Goal: Transaction & Acquisition: Download file/media

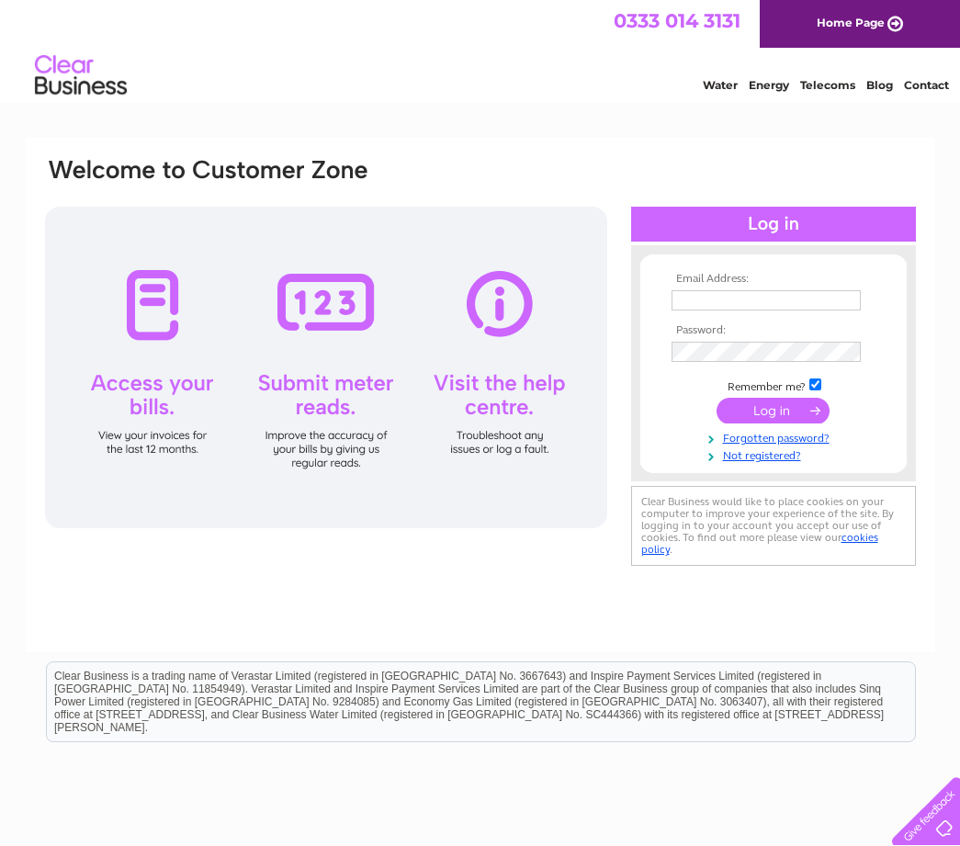
type input "[EMAIL_ADDRESS][DOMAIN_NAME]"
click at [772, 411] on input "submit" at bounding box center [773, 411] width 113 height 26
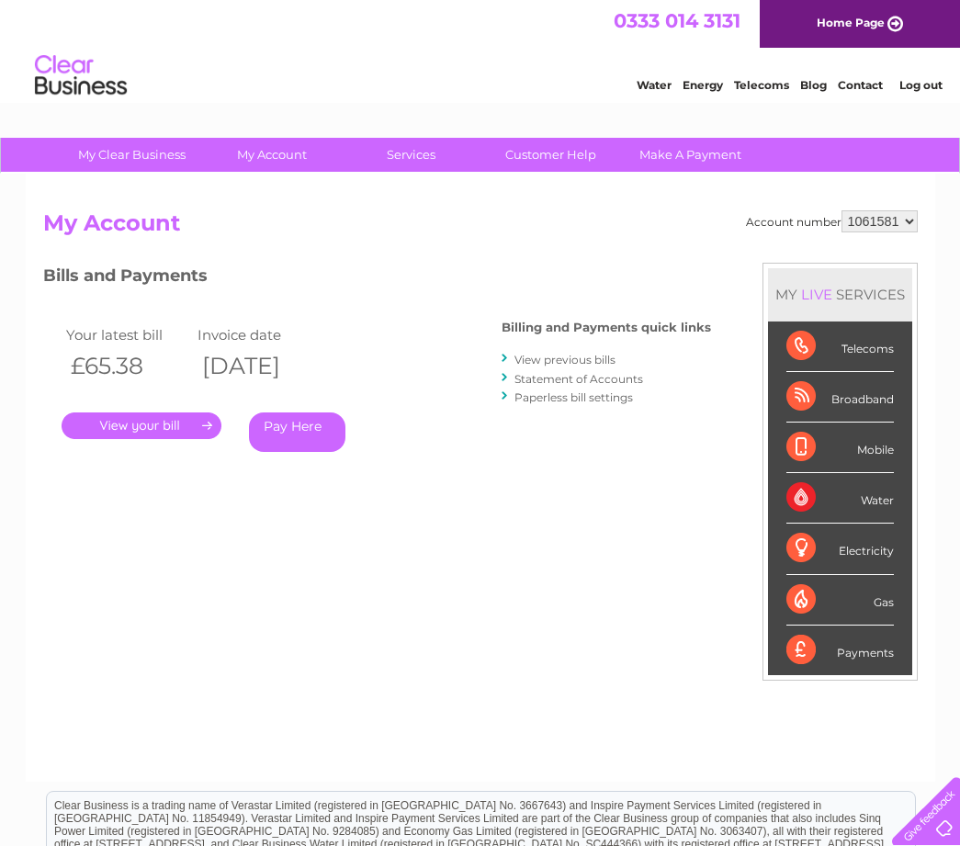
click at [557, 358] on link "View previous bills" at bounding box center [564, 360] width 101 height 14
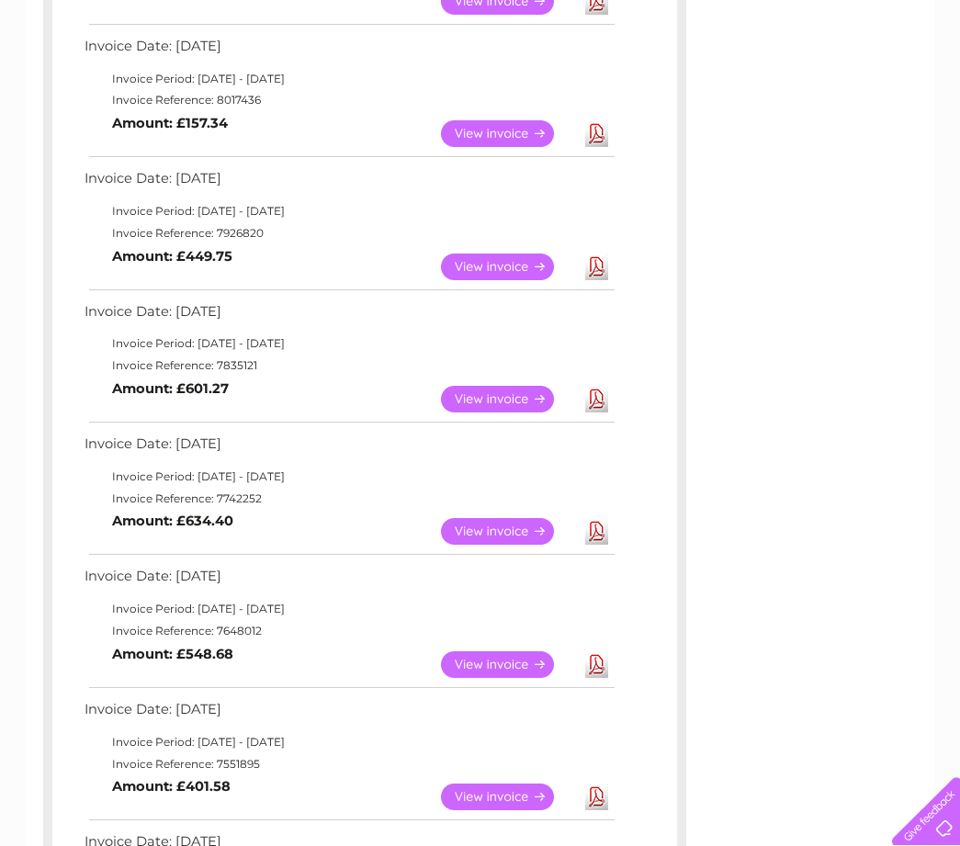
scroll to position [459, 0]
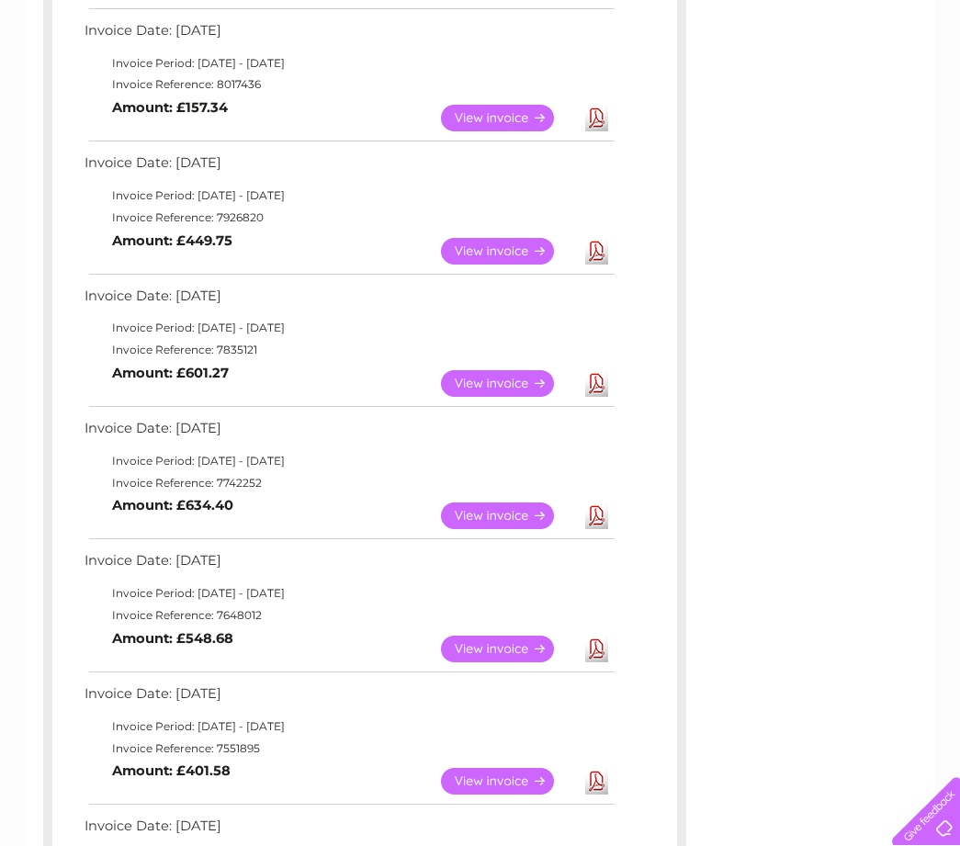
click at [599, 388] on link "Download" at bounding box center [596, 383] width 23 height 27
click at [602, 261] on link "Download" at bounding box center [596, 251] width 23 height 27
click at [597, 125] on link "Download" at bounding box center [596, 118] width 23 height 27
click at [600, 125] on link "Download" at bounding box center [596, 118] width 23 height 27
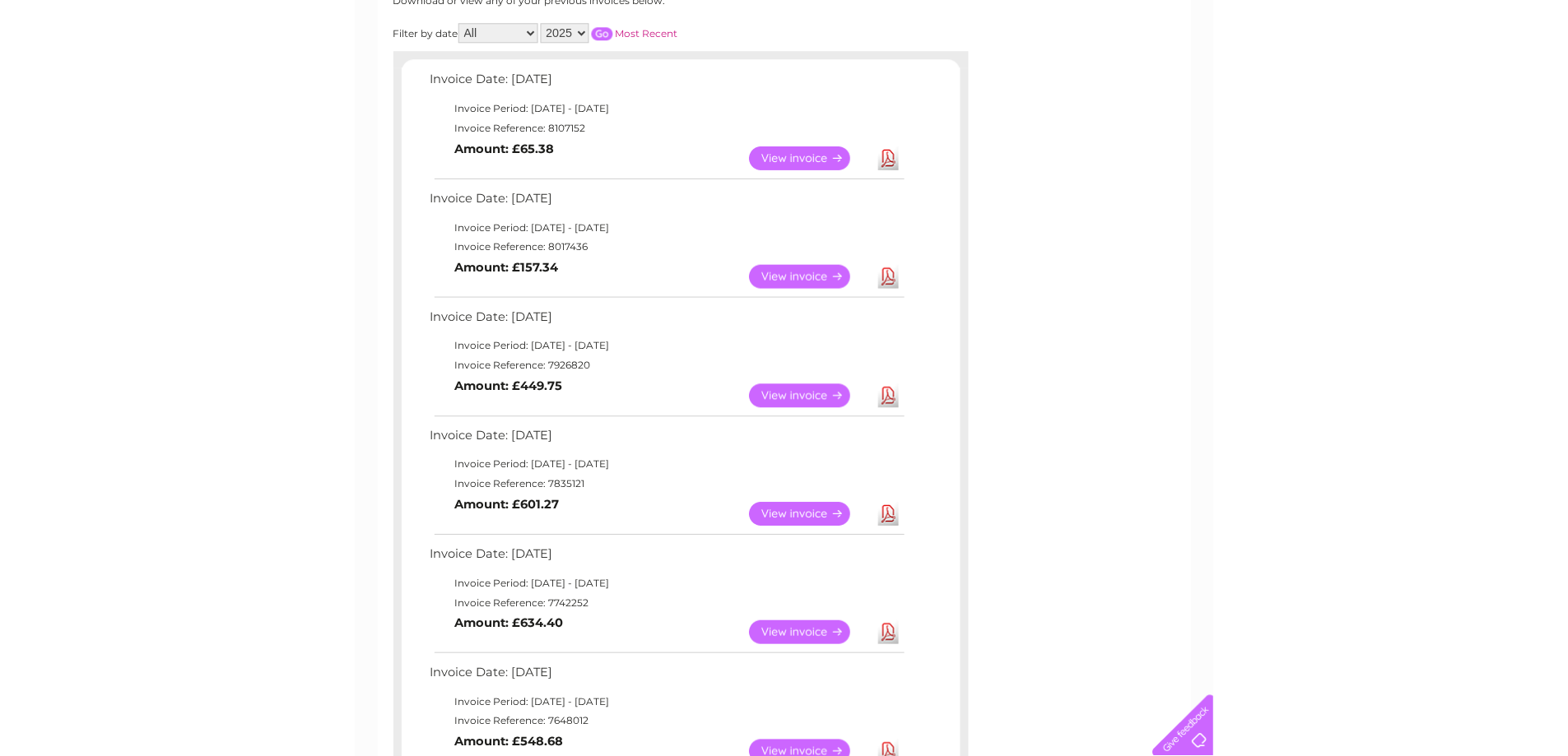
scroll to position [329, 0]
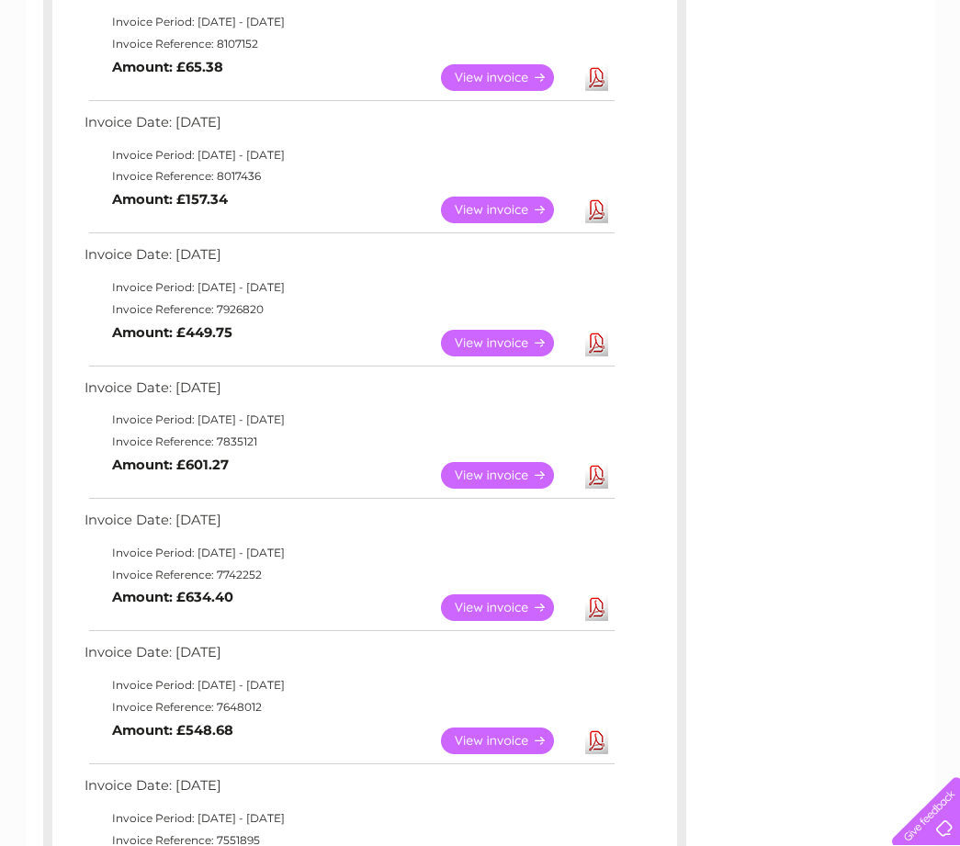
click at [593, 342] on link "Download" at bounding box center [596, 343] width 23 height 27
